Goal: Find specific page/section: Find specific page/section

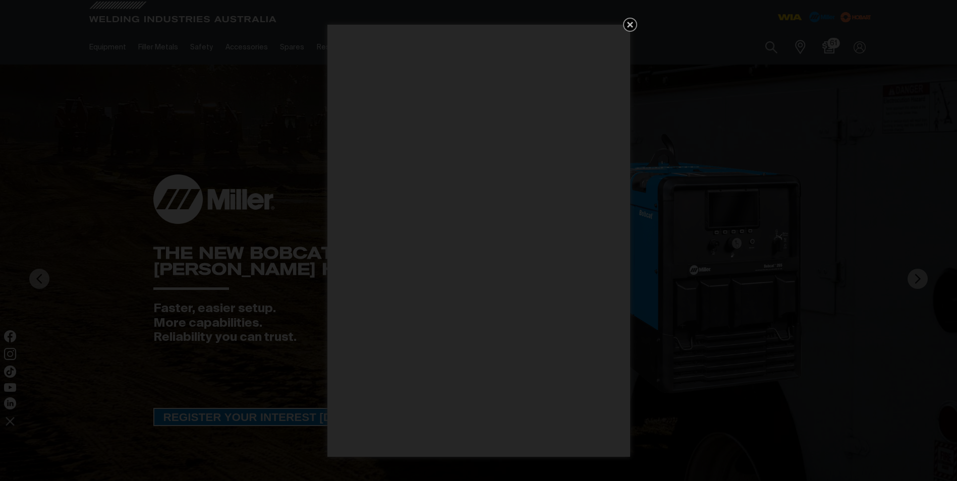
click at [628, 23] on icon "Get 5 WIA Welding Guides Free!" at bounding box center [630, 25] width 6 height 6
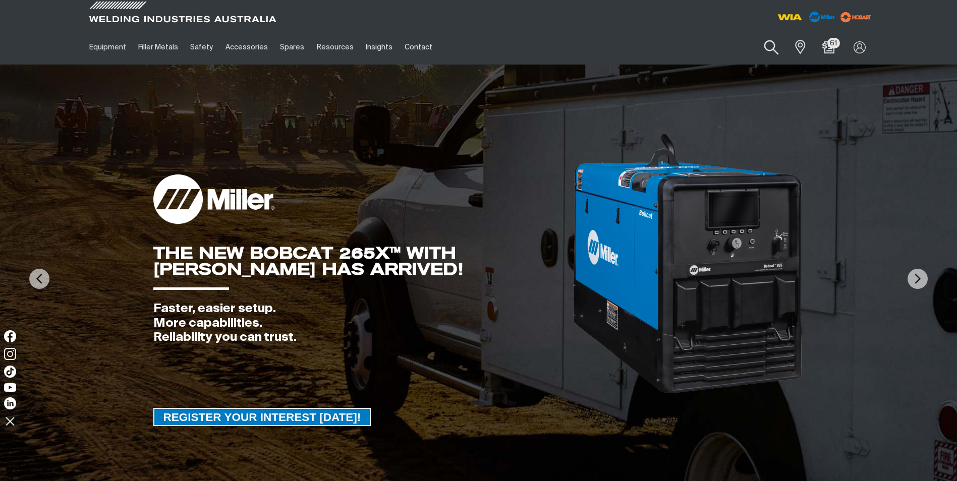
click at [770, 47] on button "Search products" at bounding box center [771, 47] width 41 height 29
click at [688, 45] on input "Search" at bounding box center [710, 47] width 155 height 23
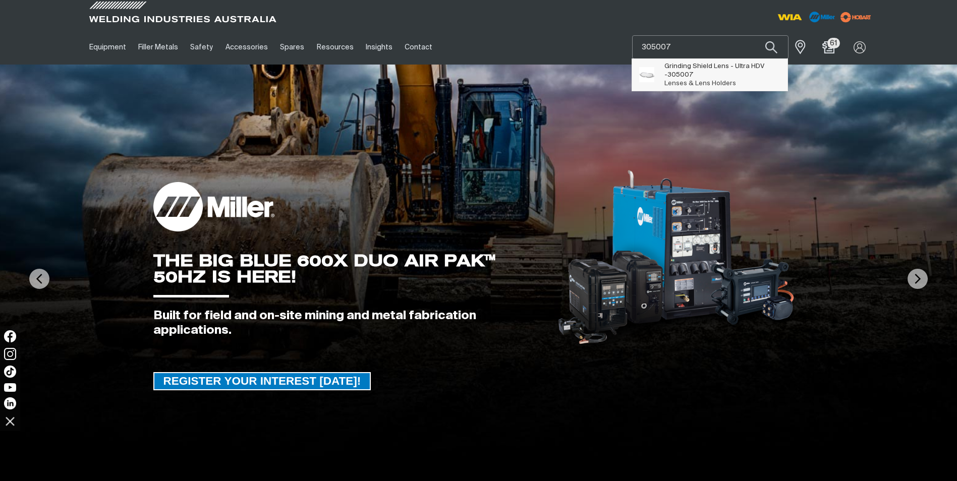
type input "305007"
click at [675, 72] on span "305007" at bounding box center [681, 75] width 26 height 7
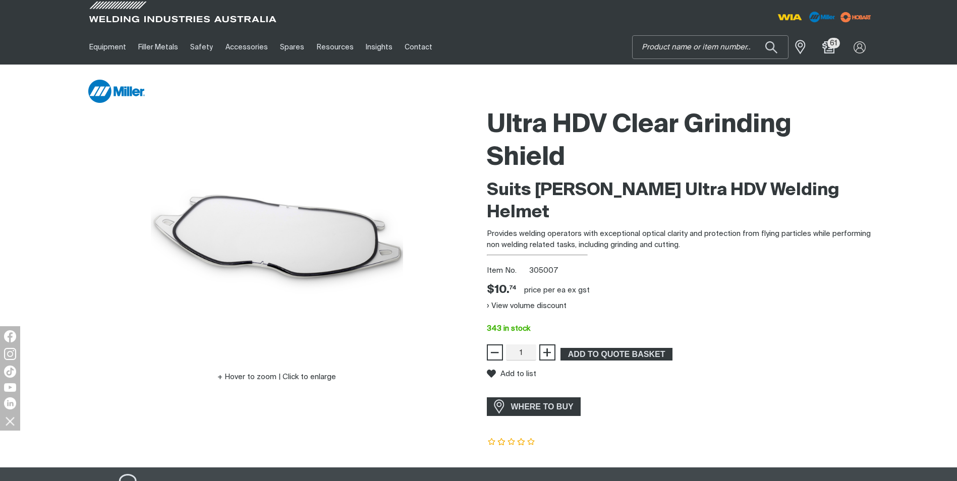
click at [660, 45] on input "Search" at bounding box center [710, 47] width 155 height 23
type input "305004"
click at [678, 75] on span "High Definition Front Lens Cover - Ultra HDV - 305004" at bounding box center [723, 70] width 116 height 17
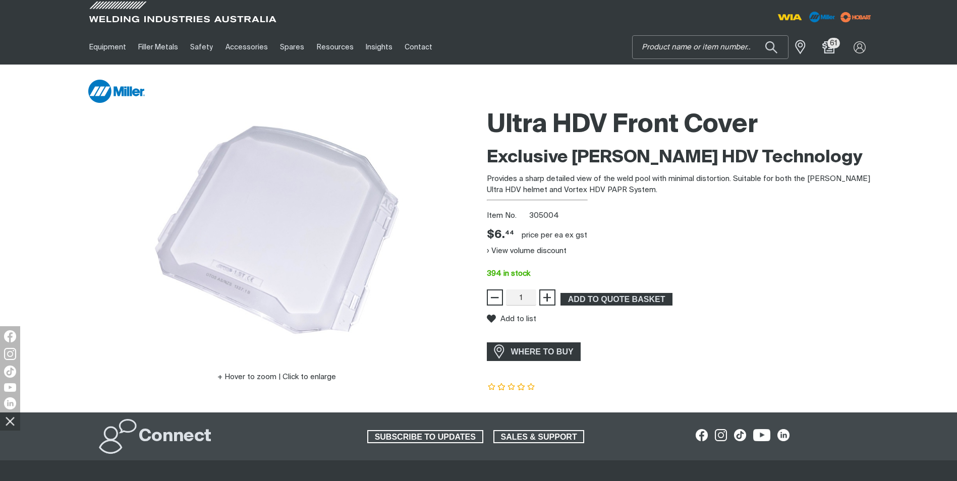
click at [675, 46] on input "Search" at bounding box center [710, 47] width 155 height 23
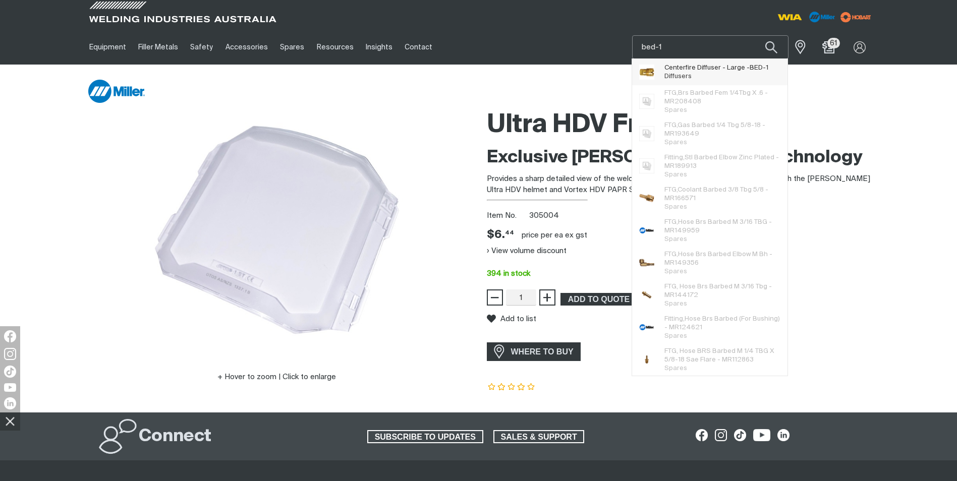
type input "bed-1"
click at [684, 71] on span "Centerfire Diffuser - Large - BED-1" at bounding box center [717, 68] width 104 height 9
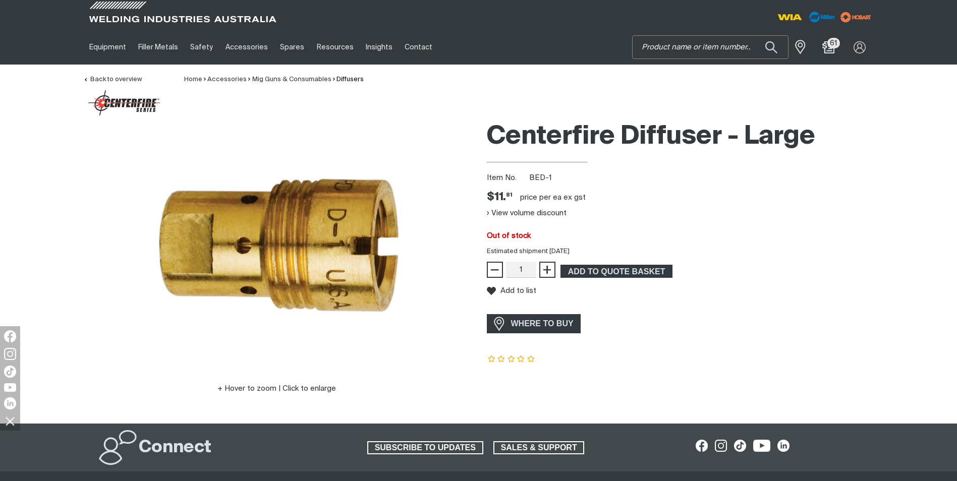
click at [698, 48] on input "Search" at bounding box center [710, 47] width 155 height 23
type input "e0067"
click at [678, 72] on span "E0067" at bounding box center [675, 75] width 21 height 7
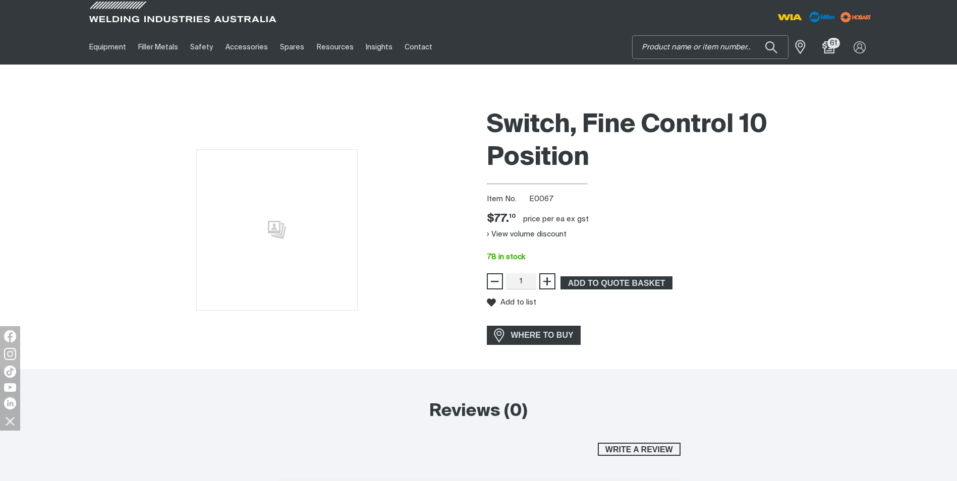
click at [684, 46] on input "Search" at bounding box center [710, 47] width 155 height 23
type input "fan009"
click at [679, 64] on span "Fan 415V - FAN009" at bounding box center [694, 68] width 59 height 9
